Goal: Check status: Check status

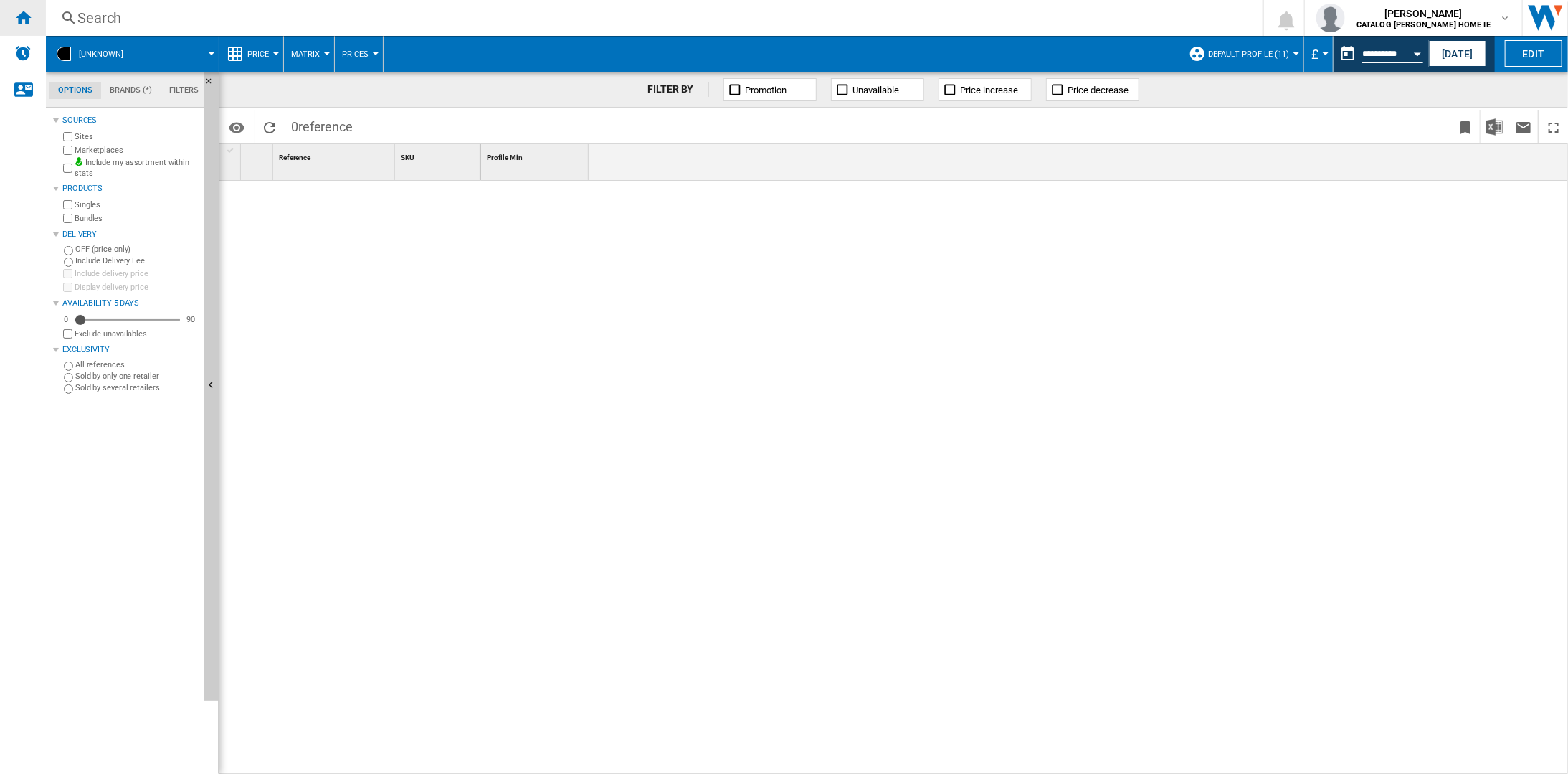
click at [21, 23] on ng-md-icon "Home" at bounding box center [22, 17] width 17 height 17
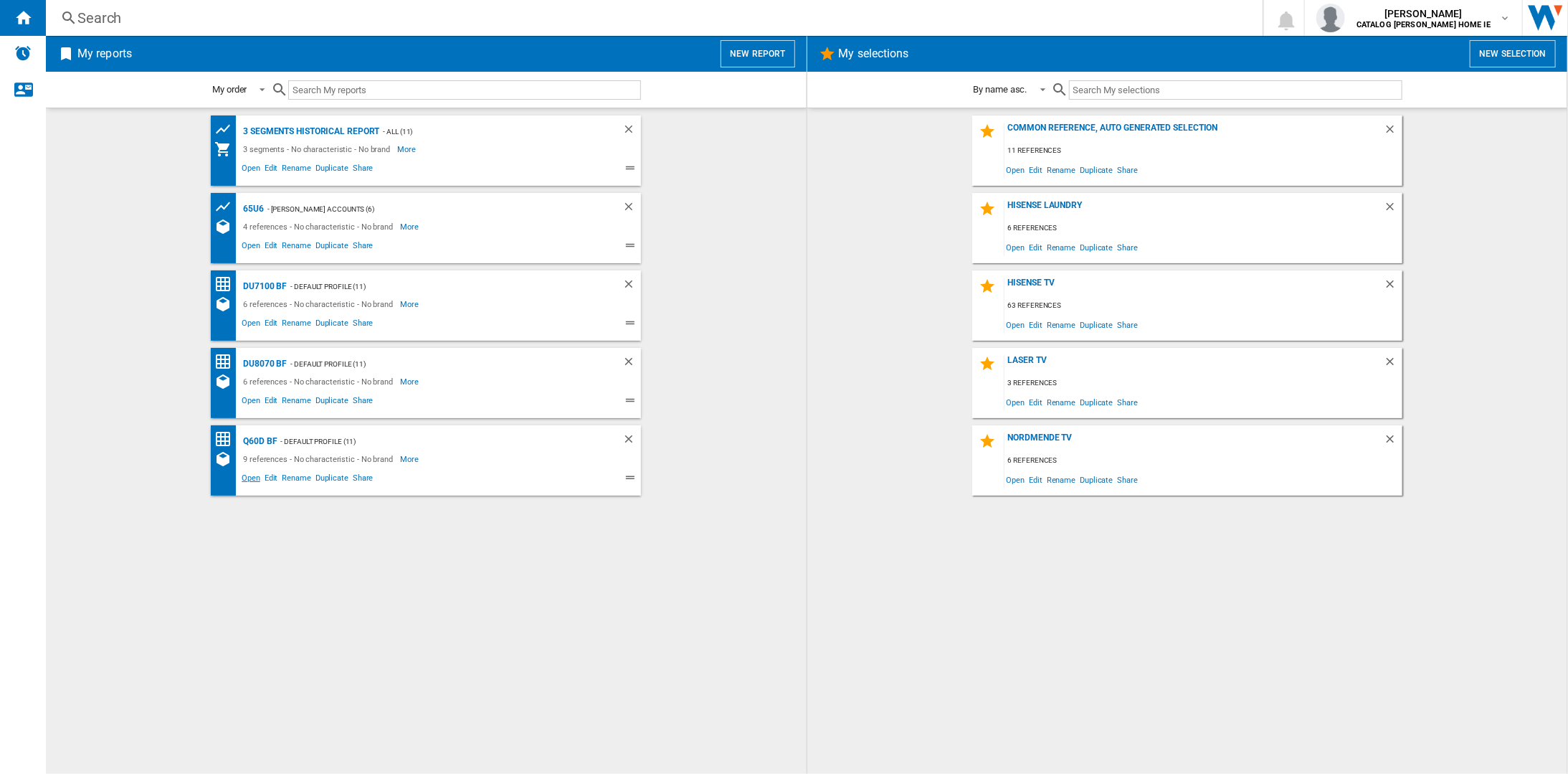
click at [253, 477] on span "Open" at bounding box center [251, 479] width 23 height 17
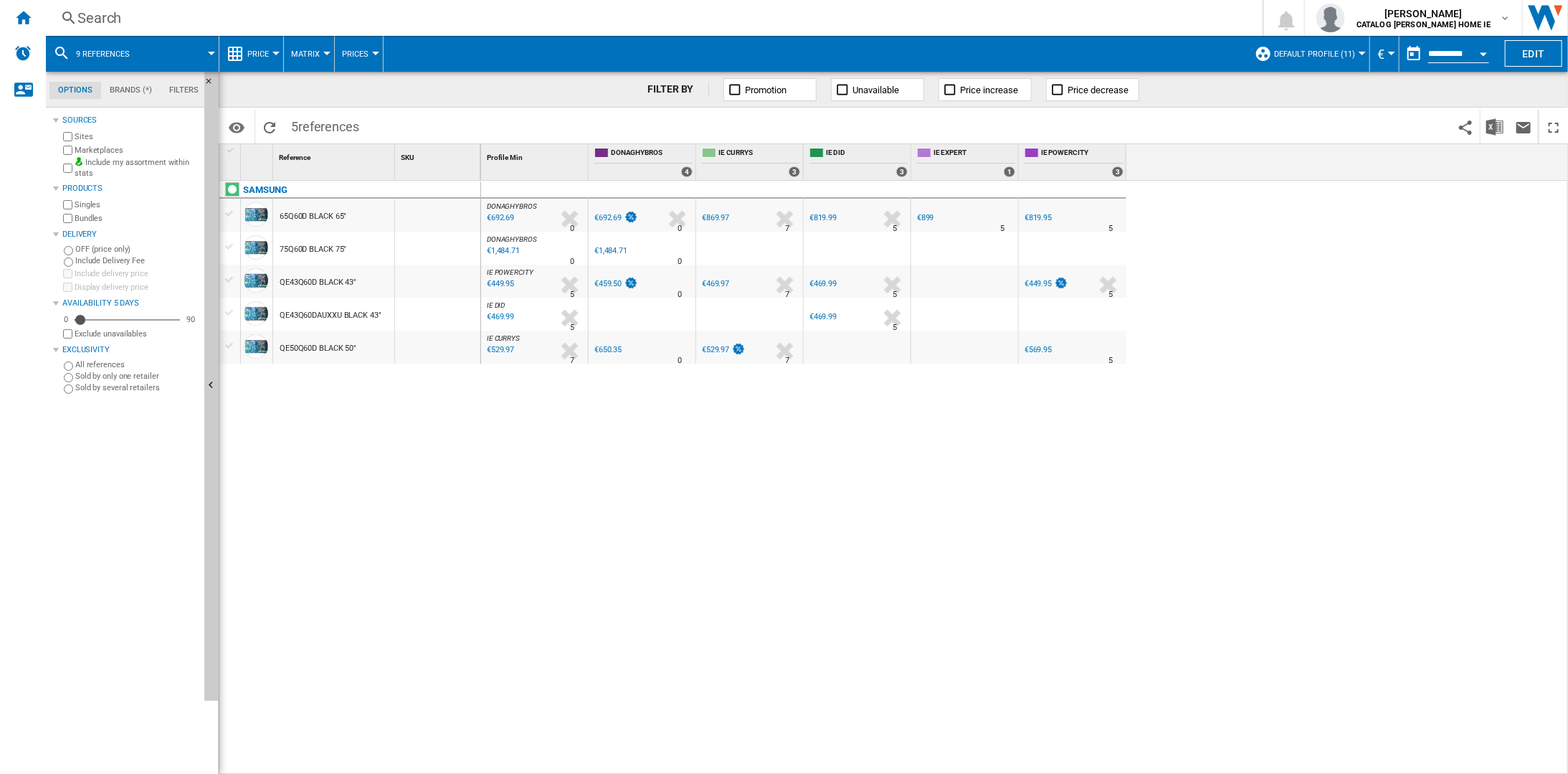
click at [1484, 54] on div "Open calendar" at bounding box center [1484, 54] width 7 height 4
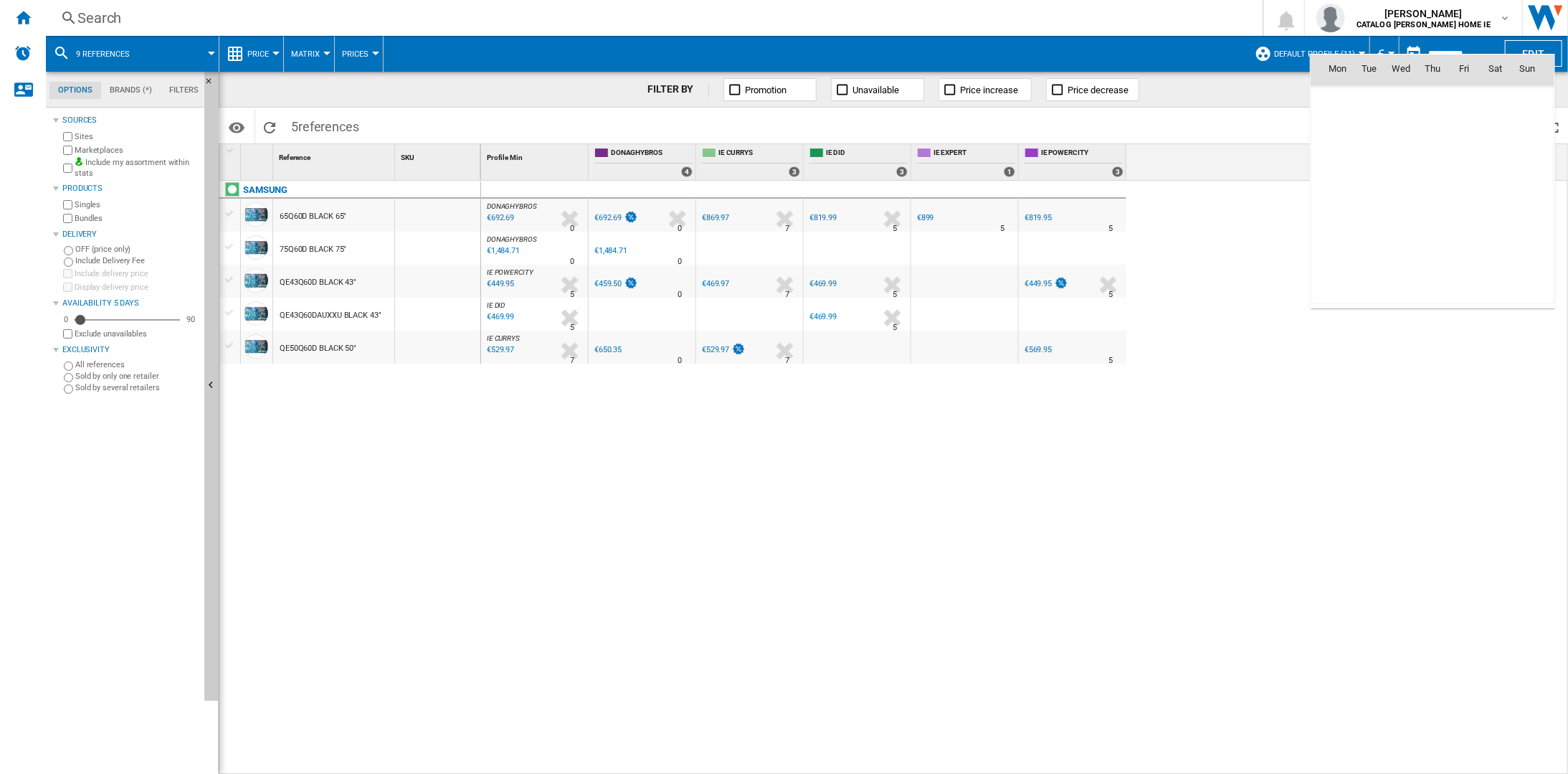
scroll to position [6844, 0]
click at [1369, 96] on md-icon "August 2025" at bounding box center [1366, 100] width 17 height 17
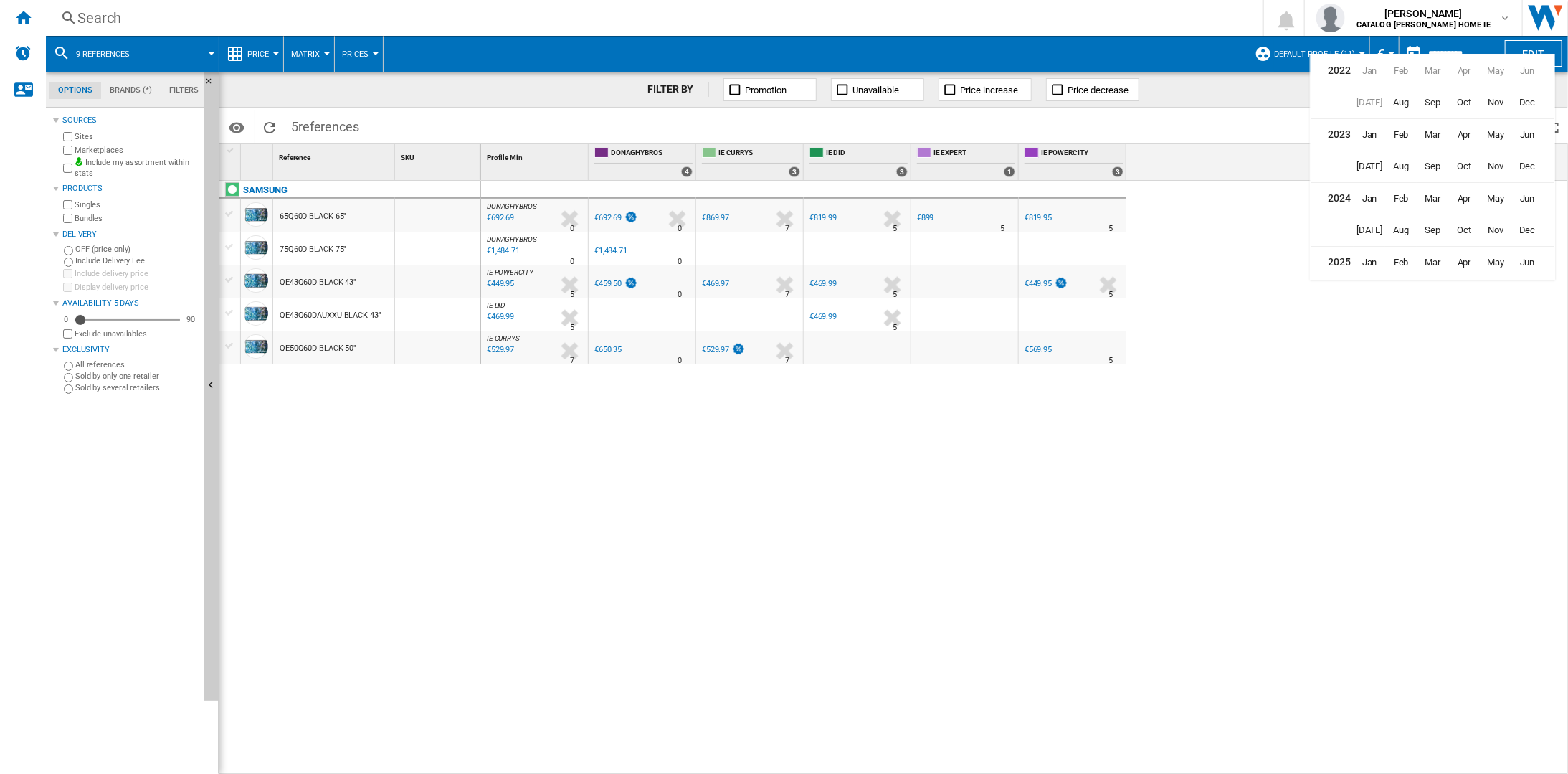
scroll to position [33, 0]
click at [1426, 194] on span "Sep" at bounding box center [1433, 197] width 29 height 29
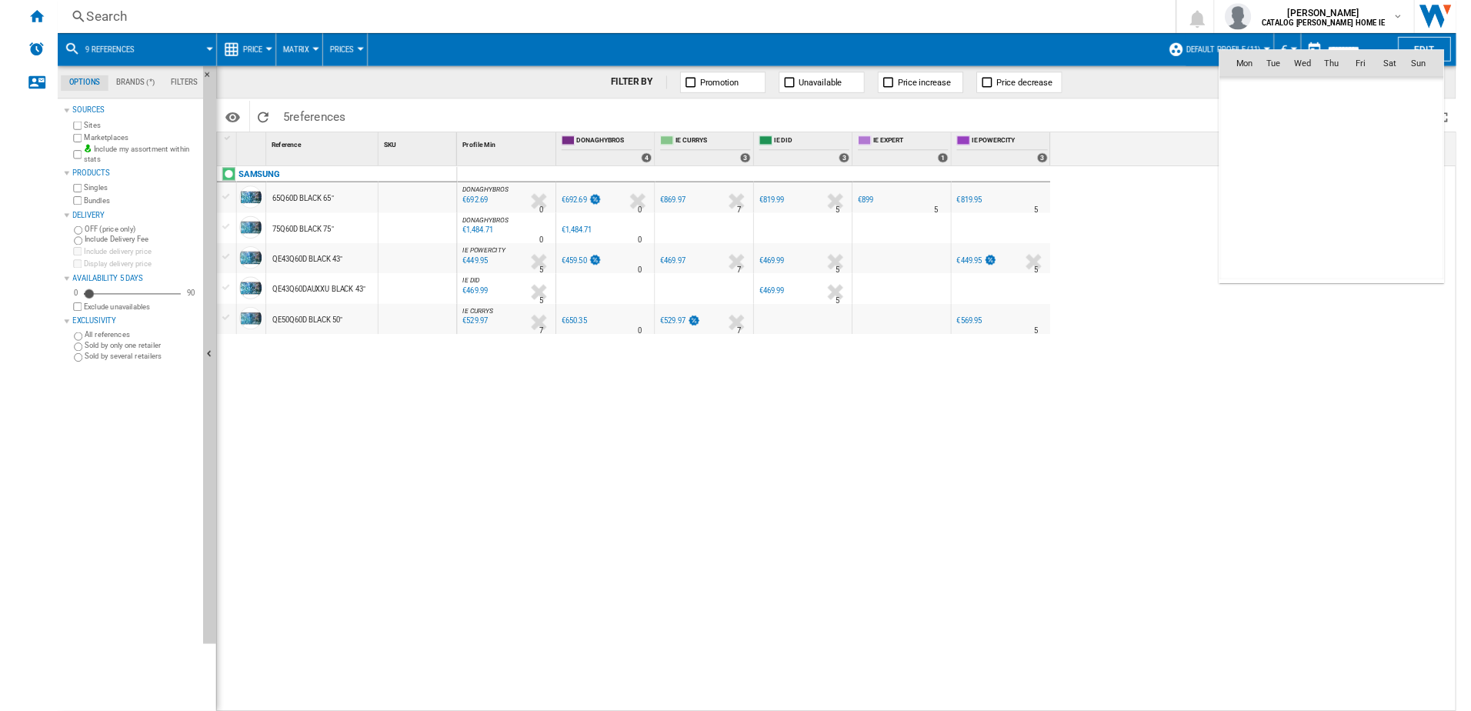
scroll to position [5096, 0]
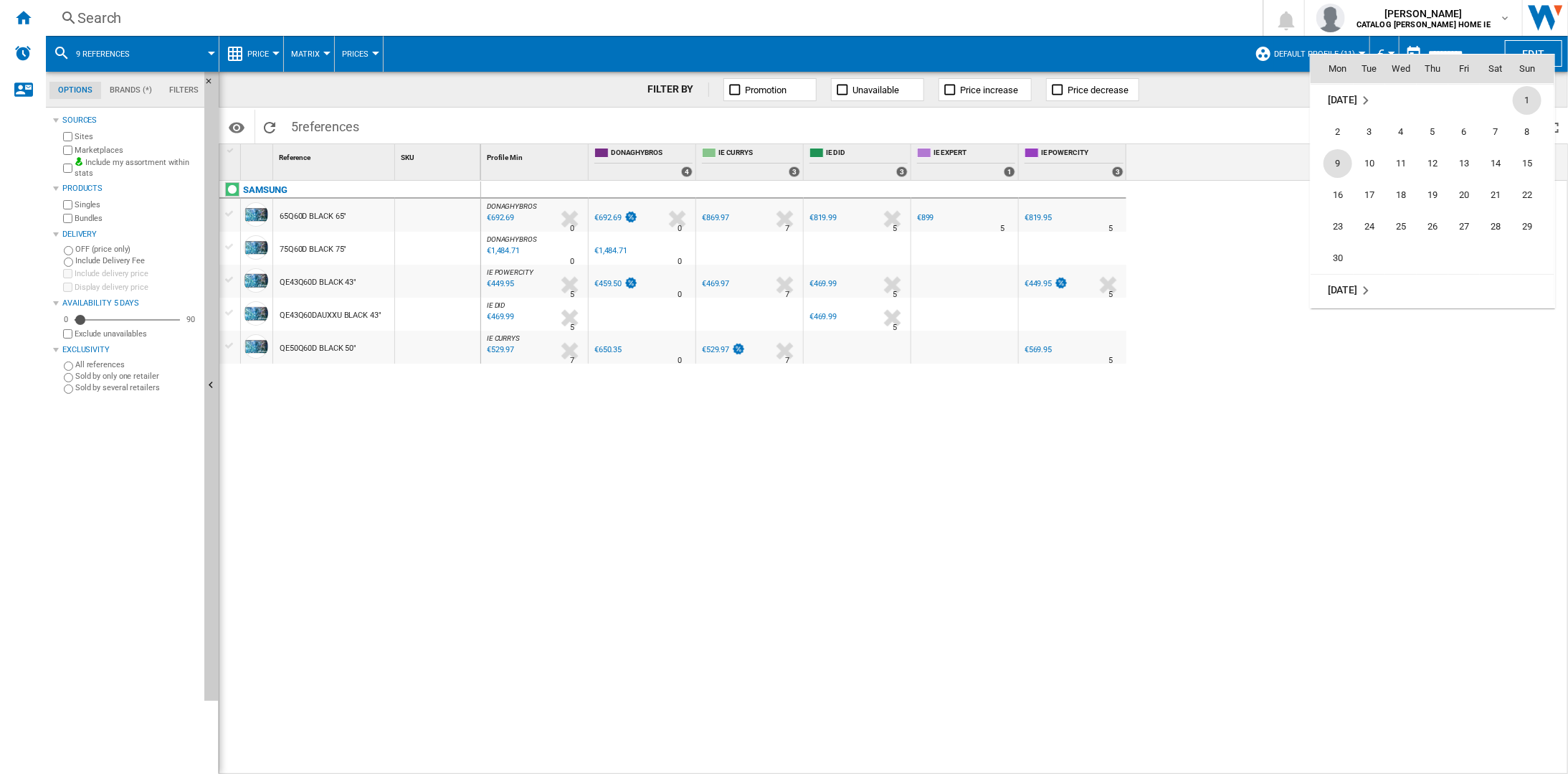
click at [1340, 163] on span "9" at bounding box center [1338, 163] width 29 height 29
type input "**********"
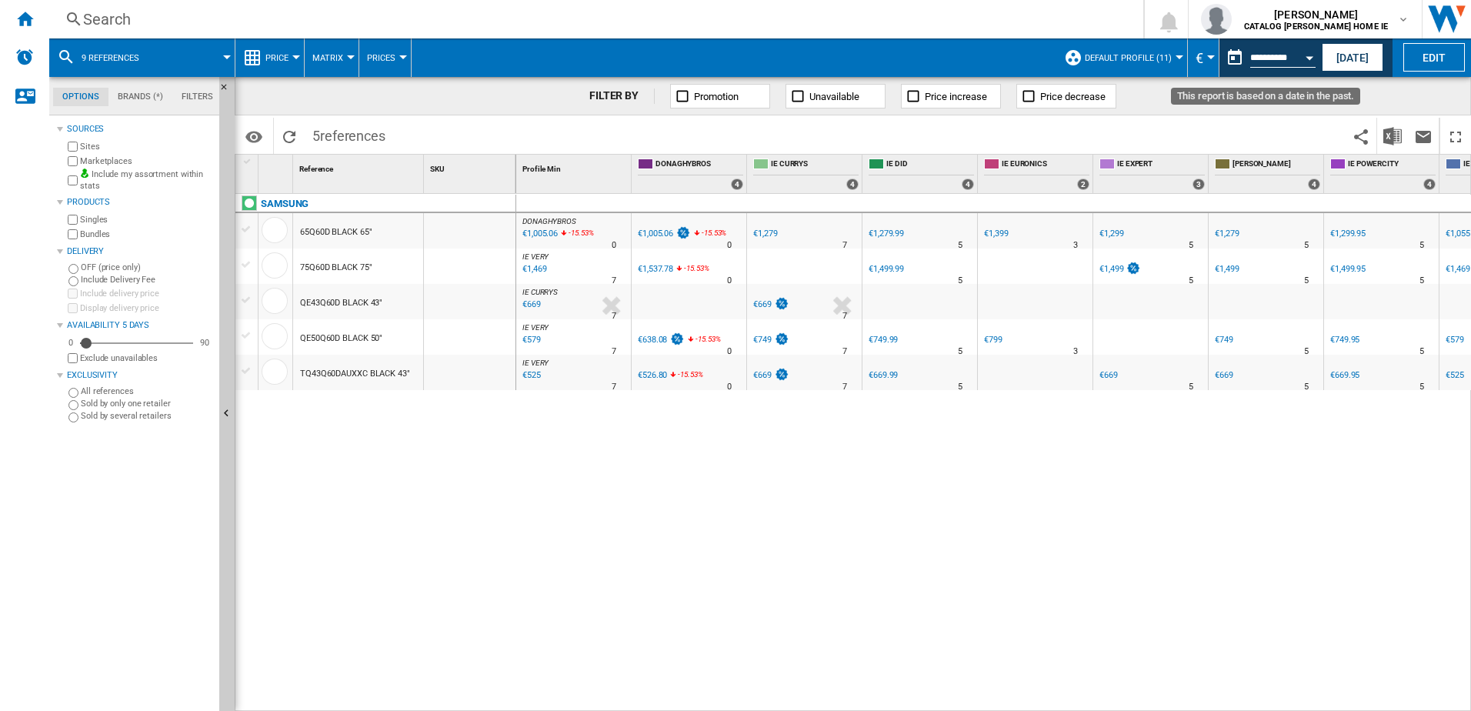
click at [1303, 62] on button "Open calendar" at bounding box center [1309, 56] width 28 height 28
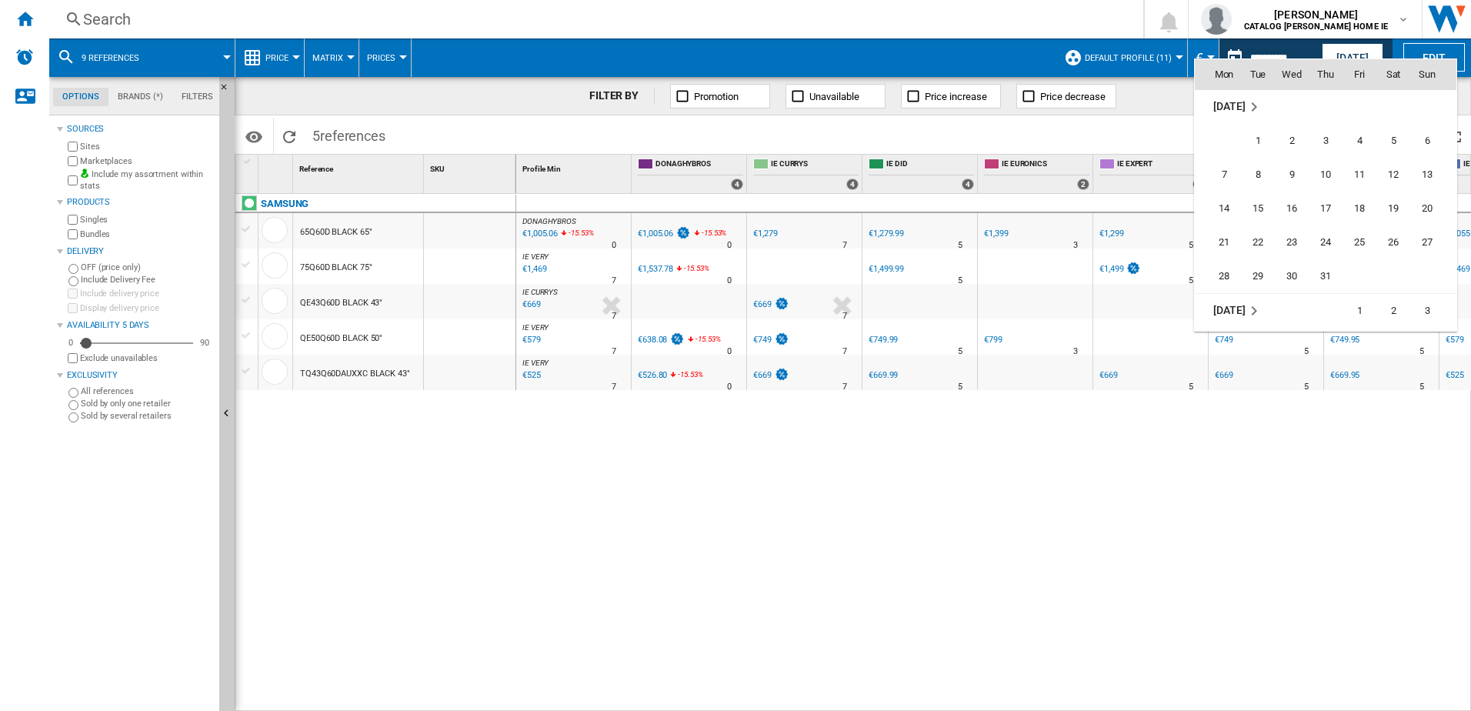
scroll to position [5327, 0]
click at [1223, 245] on span "28" at bounding box center [1224, 250] width 31 height 31
type input "**********"
click at [1223, 245] on div "-1.0 % €1,279 % N/A" at bounding box center [1233, 244] width 42 height 37
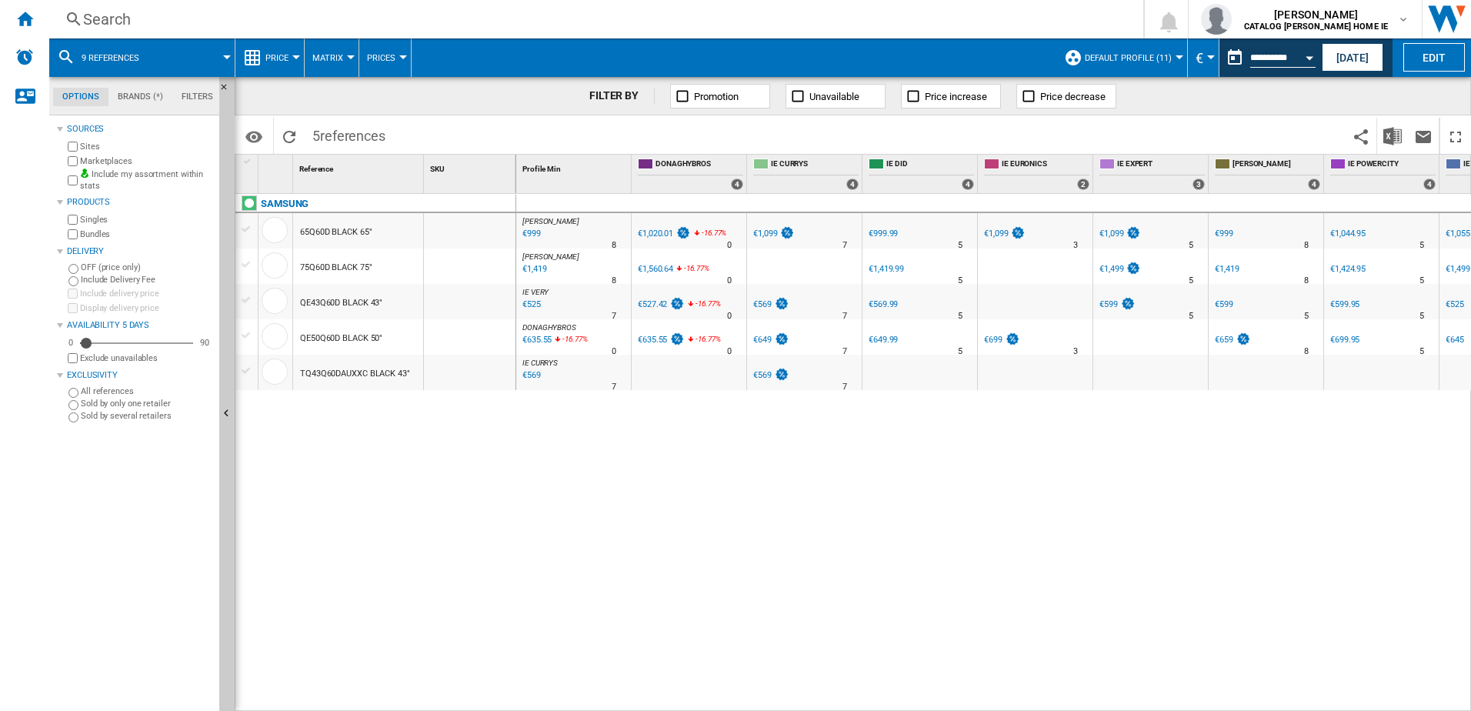
click at [97, 27] on div "Search" at bounding box center [593, 19] width 1020 height 22
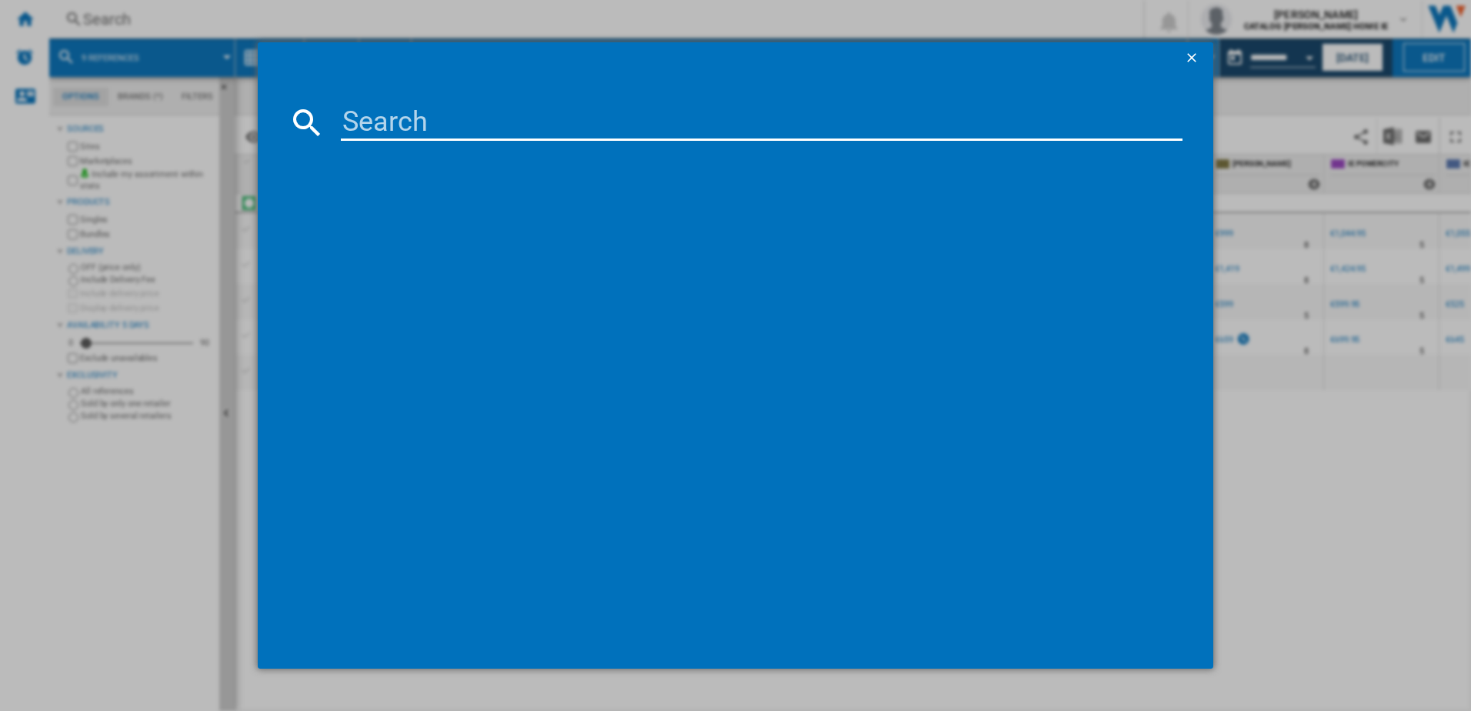
click at [402, 128] on input at bounding box center [762, 122] width 842 height 37
type input "6"
type input "55u71"
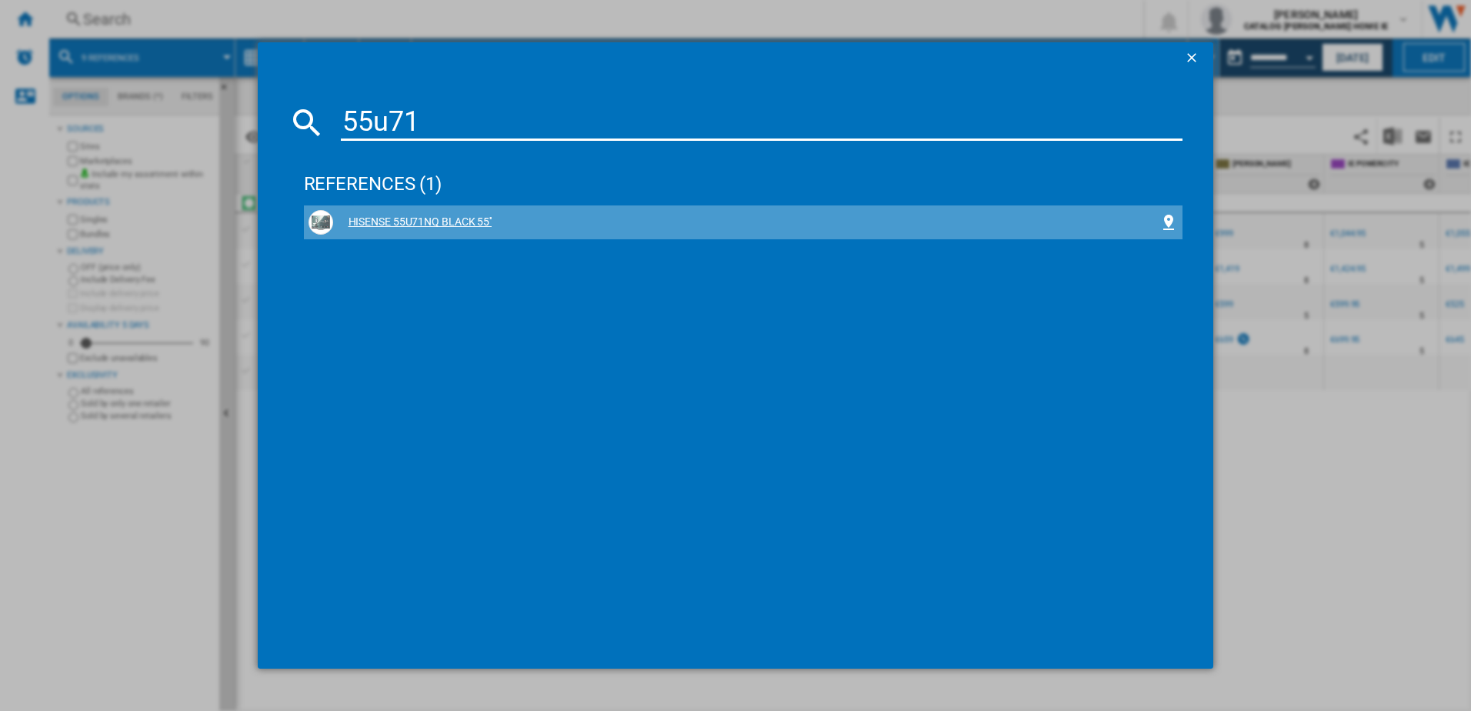
click at [420, 223] on div "HISENSE 55U71NQ BLACK 55''" at bounding box center [746, 222] width 827 height 15
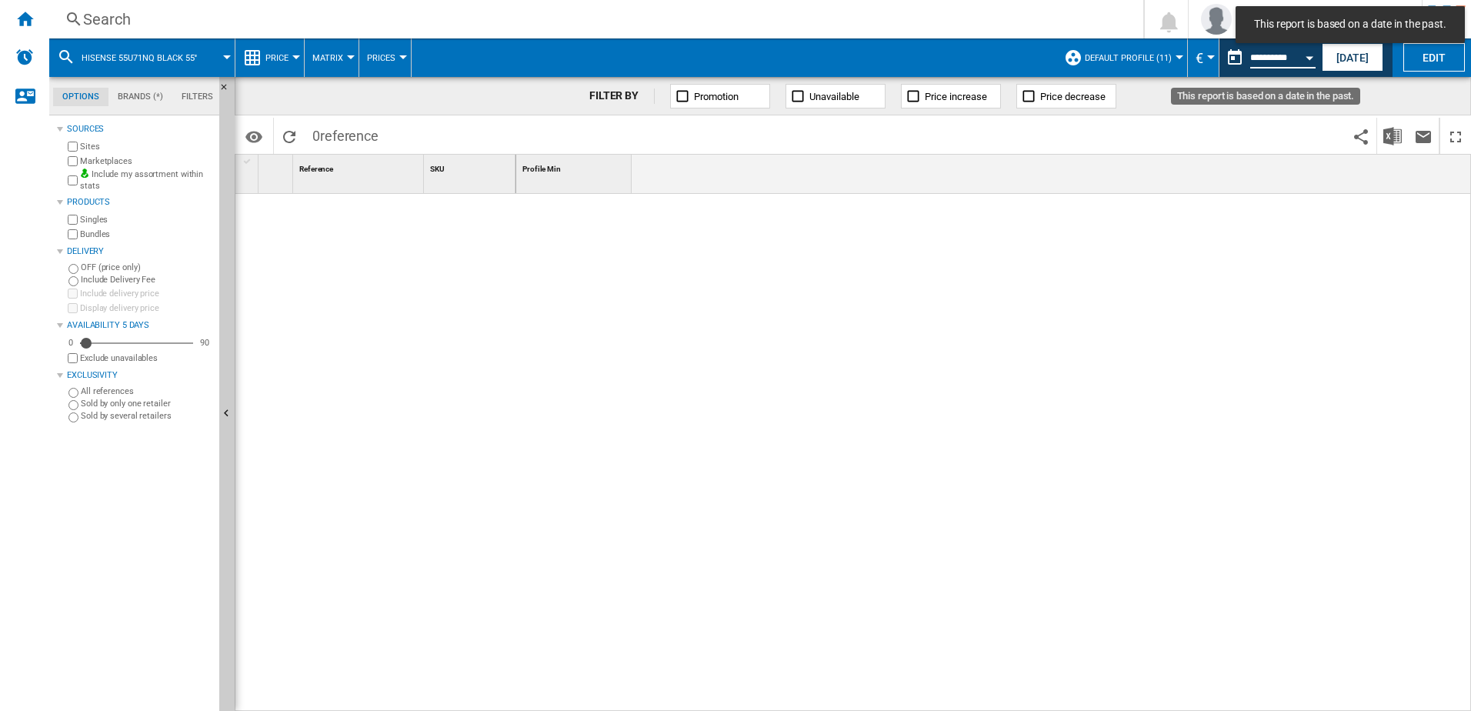
click at [1284, 53] on input "**********" at bounding box center [1282, 60] width 65 height 14
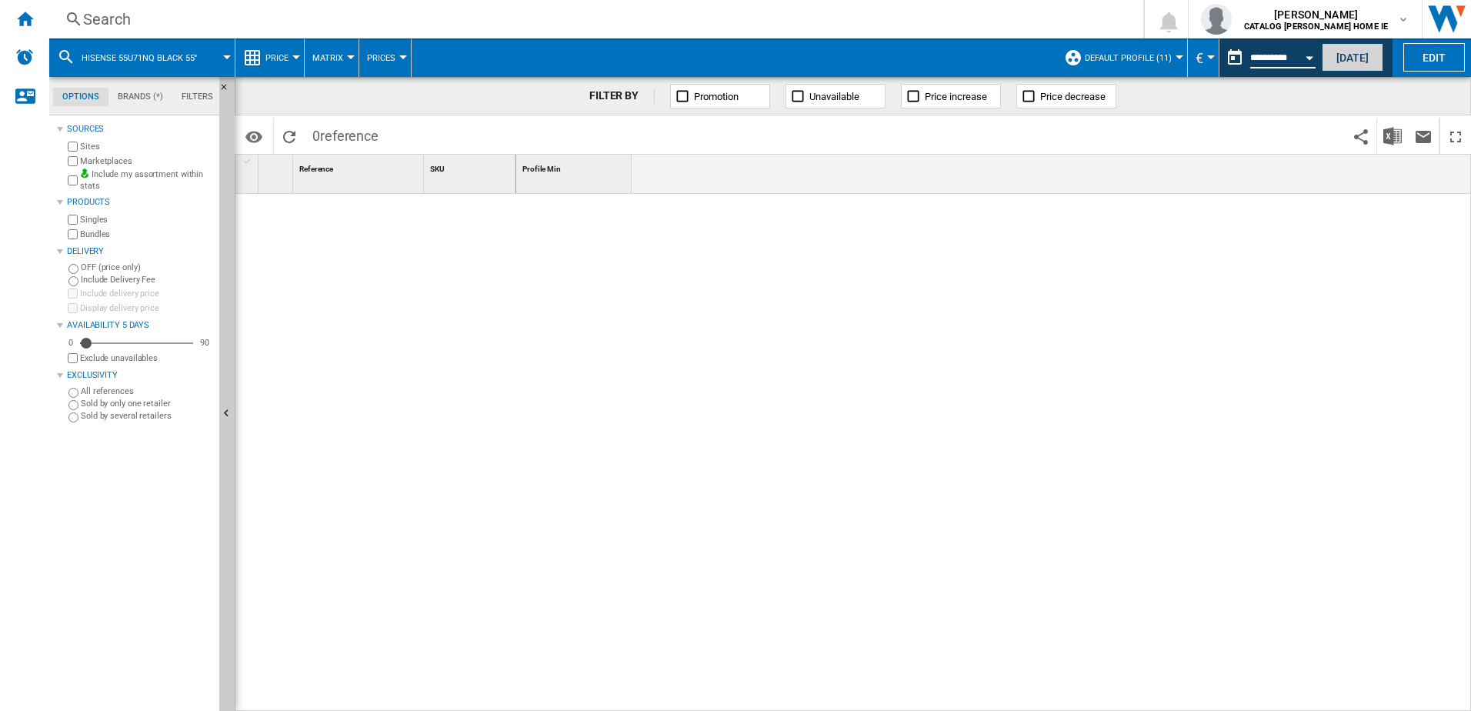
click at [1329, 55] on button "[DATE]" at bounding box center [1353, 57] width 62 height 28
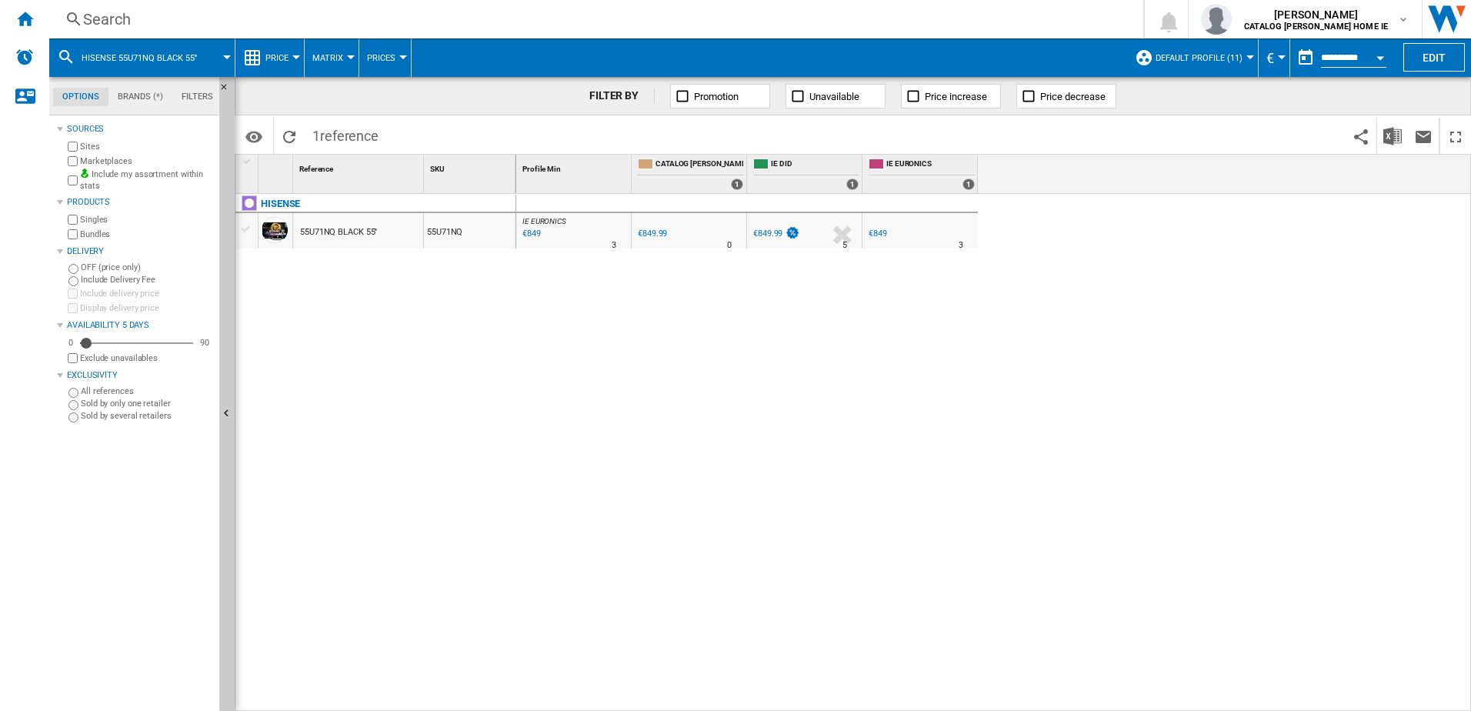
click at [154, 61] on span "HISENSE 55U71NQ BLACK 55''" at bounding box center [139, 58] width 115 height 10
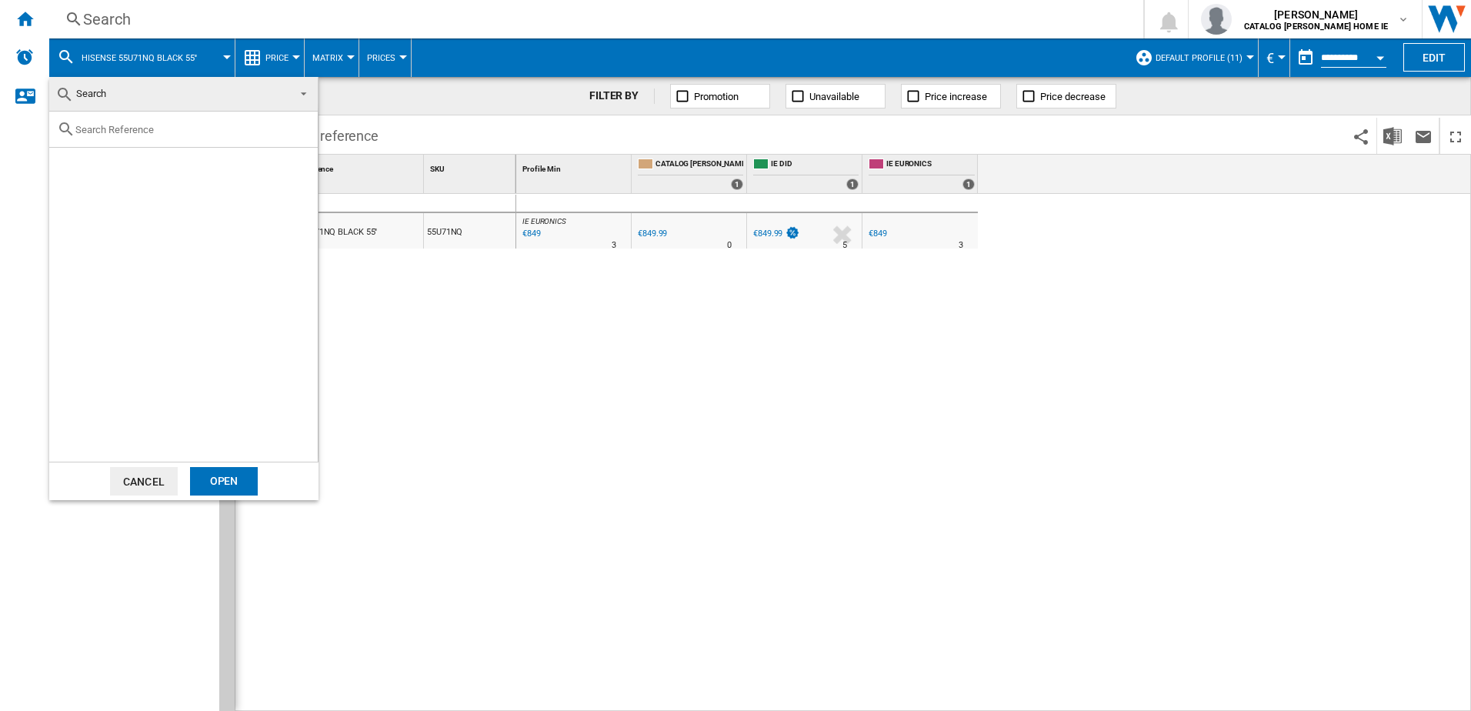
click at [154, 61] on md-backdrop at bounding box center [735, 355] width 1471 height 711
